Goal: Task Accomplishment & Management: Complete application form

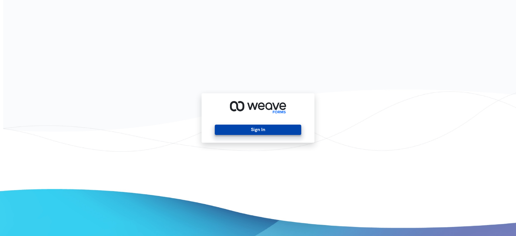
drag, startPoint x: 259, startPoint y: 129, endPoint x: 251, endPoint y: 134, distance: 9.2
click at [259, 129] on button "Sign In" at bounding box center [258, 129] width 86 height 10
